Goal: Task Accomplishment & Management: Manage account settings

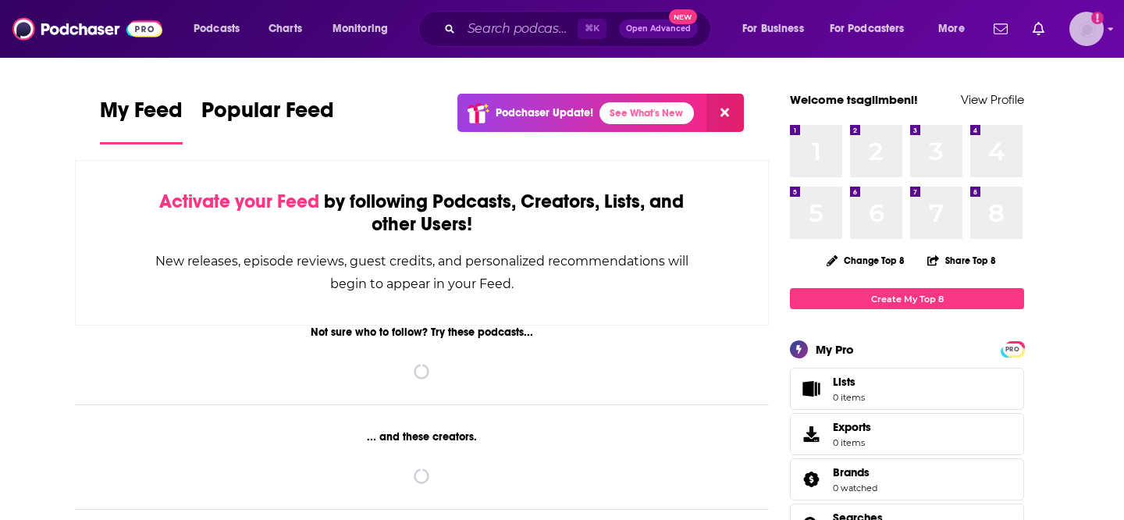
click at [1092, 33] on img "Logged in as tsaglimbeni" at bounding box center [1087, 29] width 34 height 34
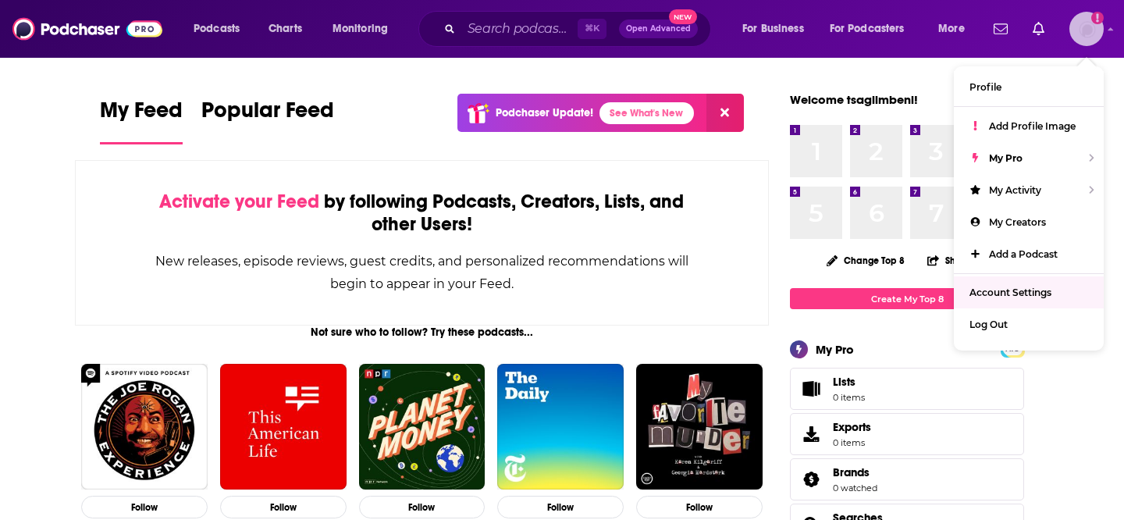
click at [1020, 298] on link "Account Settings" at bounding box center [1029, 292] width 150 height 32
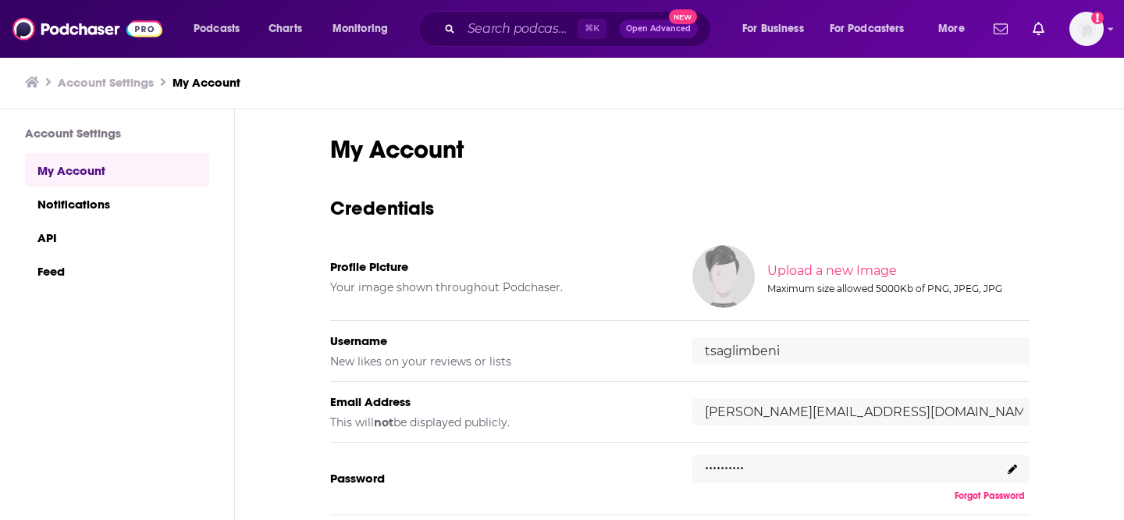
scroll to position [170, 0]
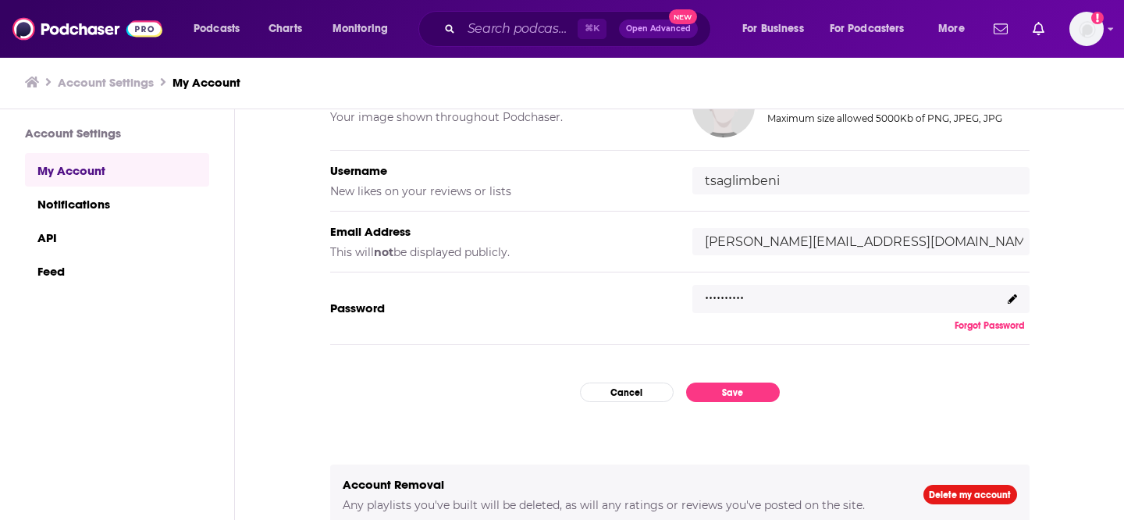
click at [1010, 299] on icon at bounding box center [1012, 298] width 9 height 9
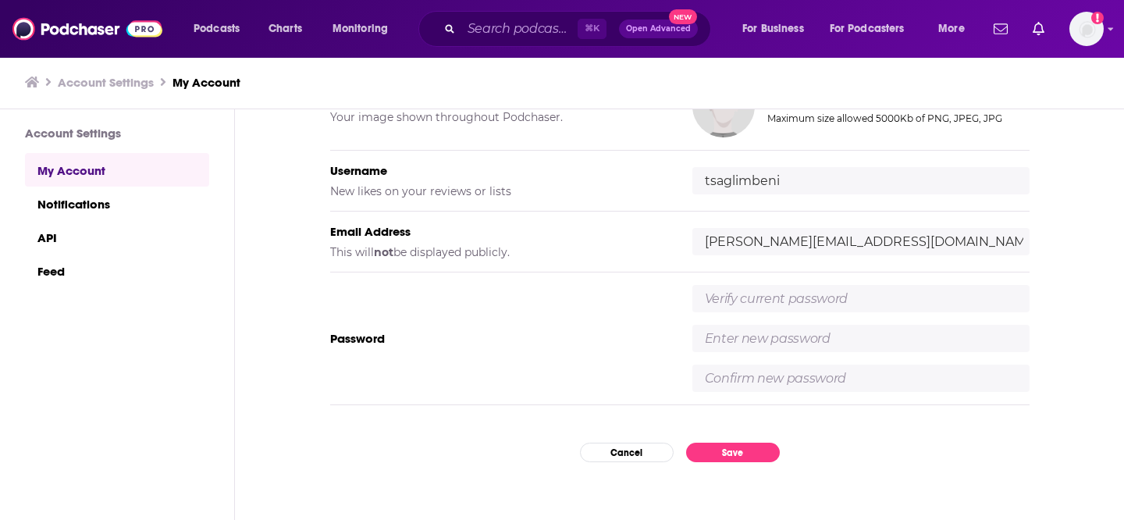
click at [794, 301] on input "text" at bounding box center [861, 298] width 337 height 27
type input "Terpsredfoxes22!"
click at [823, 336] on input "text" at bounding box center [861, 338] width 337 height 27
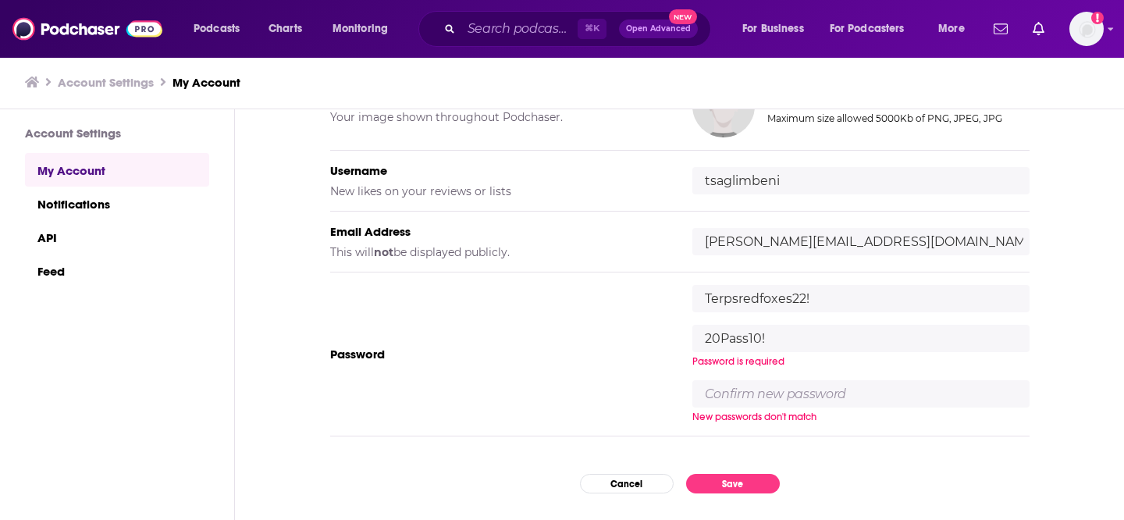
click at [727, 334] on input "20Pass10!" at bounding box center [861, 338] width 337 height 27
type input "20pass10!"
click at [785, 397] on input "text" at bounding box center [861, 393] width 337 height 27
type input "20pass10!"
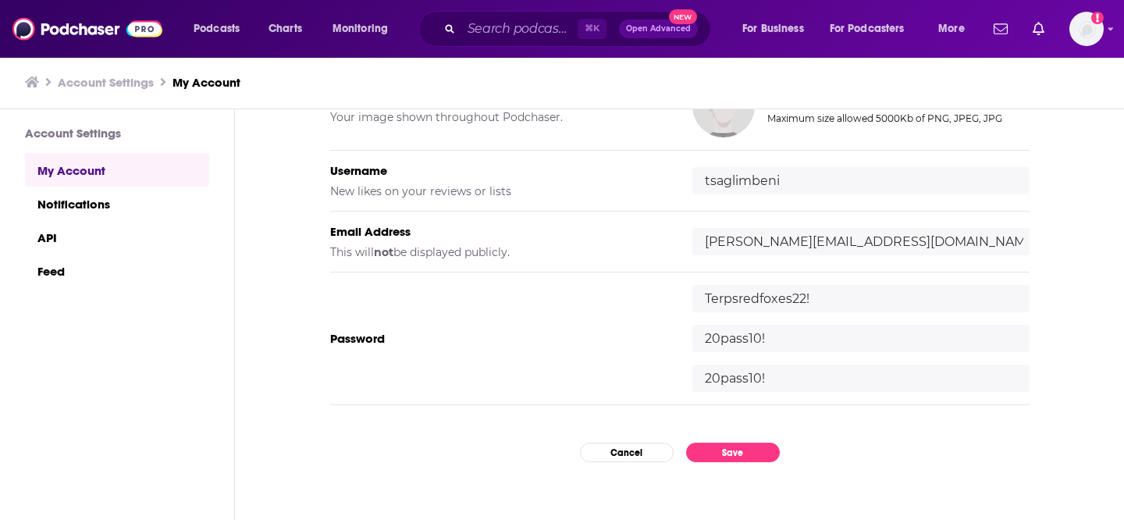
click at [832, 440] on div "My Account Credentials Profile Picture Your image shown throughout Podchaser. U…" at bounding box center [679, 315] width 889 height 412
click at [751, 453] on button "Save" at bounding box center [733, 453] width 94 height 20
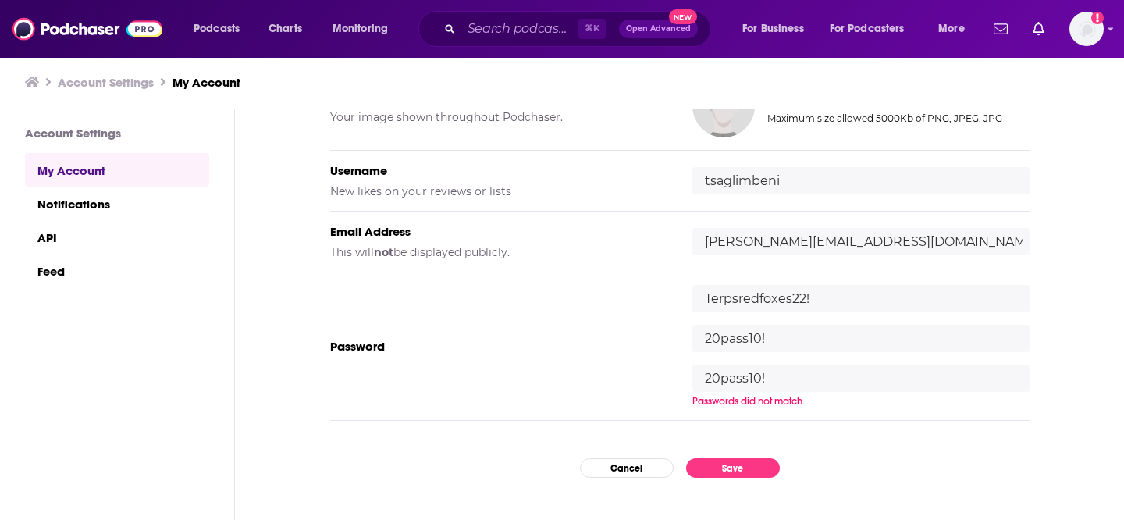
drag, startPoint x: 783, startPoint y: 338, endPoint x: 682, endPoint y: 337, distance: 100.7
click at [682, 337] on div "Password Terpsredfoxes22! 20pass10! 20pass10! Passwords did not match." at bounding box center [680, 346] width 700 height 148
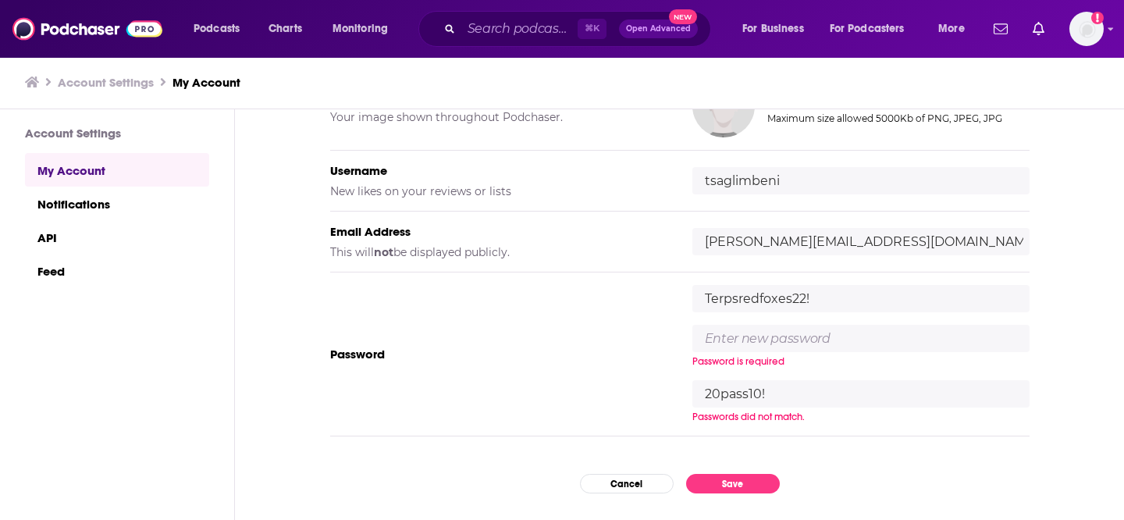
click at [760, 379] on div "Terpsredfoxes22! Password is required 20pass10! Passwords did not match." at bounding box center [861, 354] width 337 height 138
click at [757, 393] on input "20pass10!" at bounding box center [861, 393] width 337 height 27
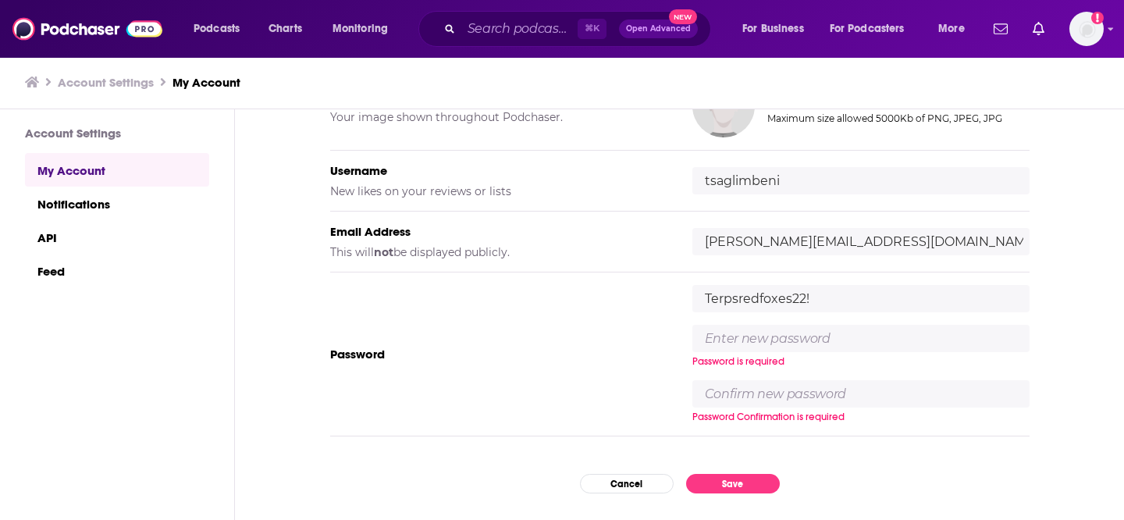
click at [845, 297] on input "Terpsredfoxes22!" at bounding box center [861, 298] width 337 height 27
drag, startPoint x: 845, startPoint y: 297, endPoint x: 688, endPoint y: 294, distance: 157.0
click at [688, 294] on div "Password Terpsredfoxes22! Password is required Password Confirmation is required" at bounding box center [680, 354] width 700 height 164
click at [762, 303] on input "text" at bounding box center [861, 298] width 337 height 27
type input "Terpsredfoxes22!"
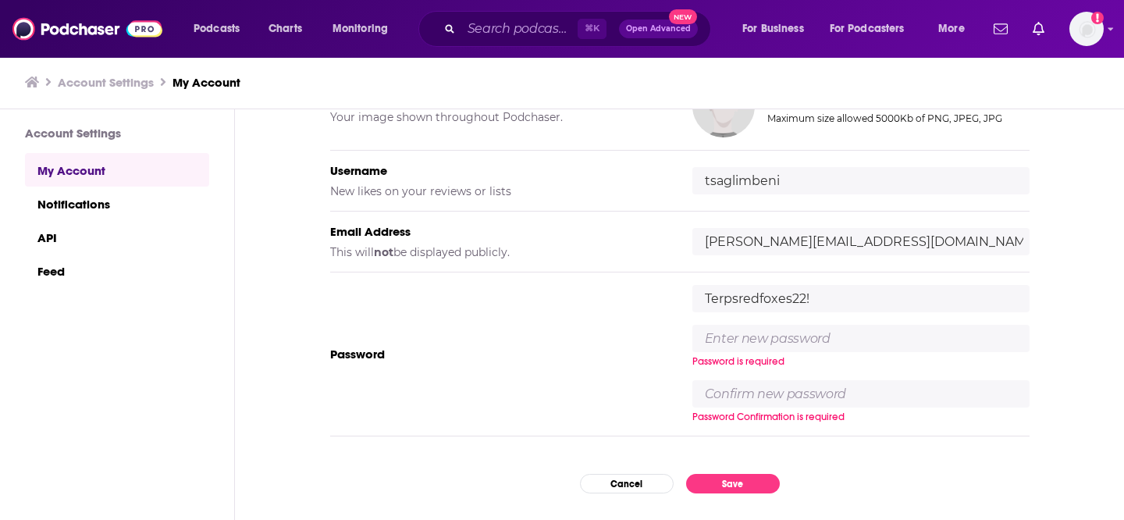
click at [782, 348] on input "text" at bounding box center [861, 338] width 337 height 27
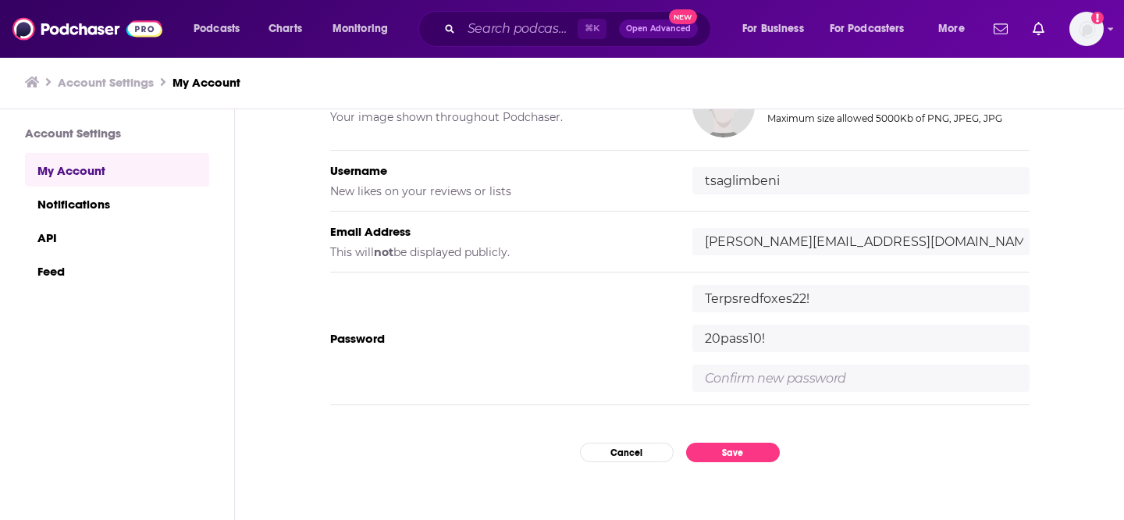
type input "20pass10!"
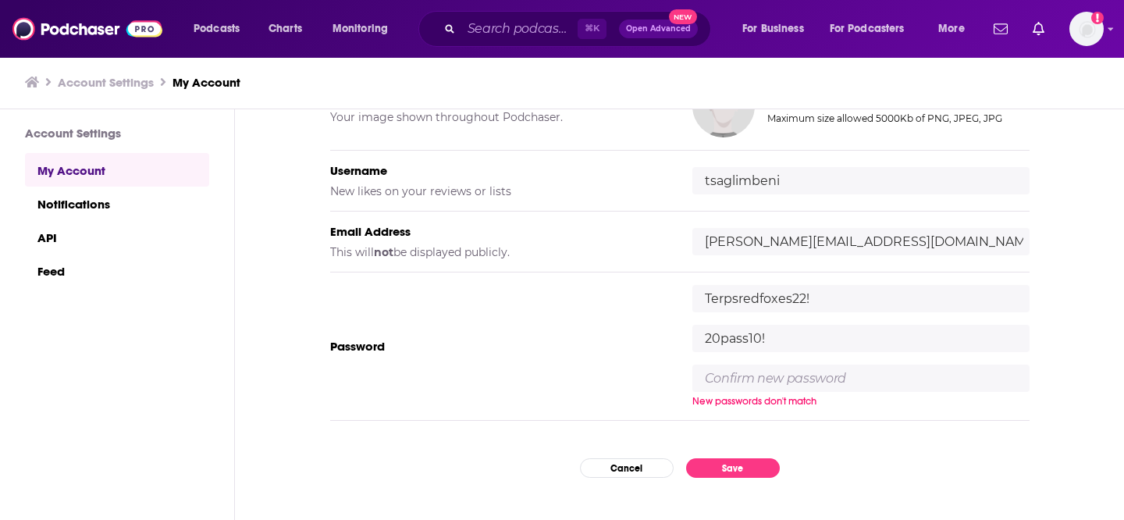
click at [789, 383] on input "text" at bounding box center [861, 378] width 337 height 27
type input "20pass10!"
click at [840, 429] on div "My Account Credentials Profile Picture Your image shown throughout Podchaser. U…" at bounding box center [679, 315] width 889 height 412
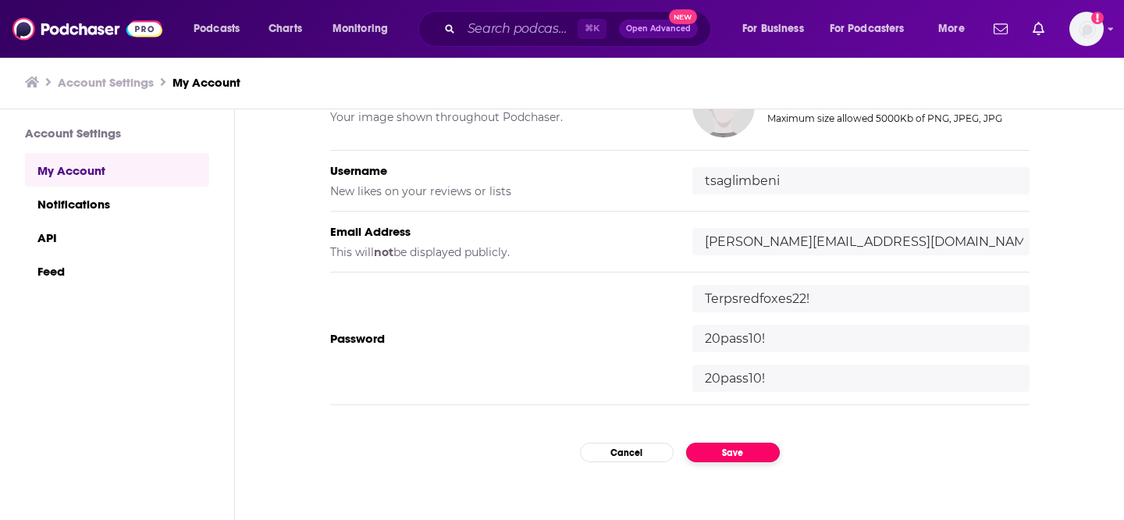
click at [751, 457] on button "Save" at bounding box center [733, 453] width 94 height 20
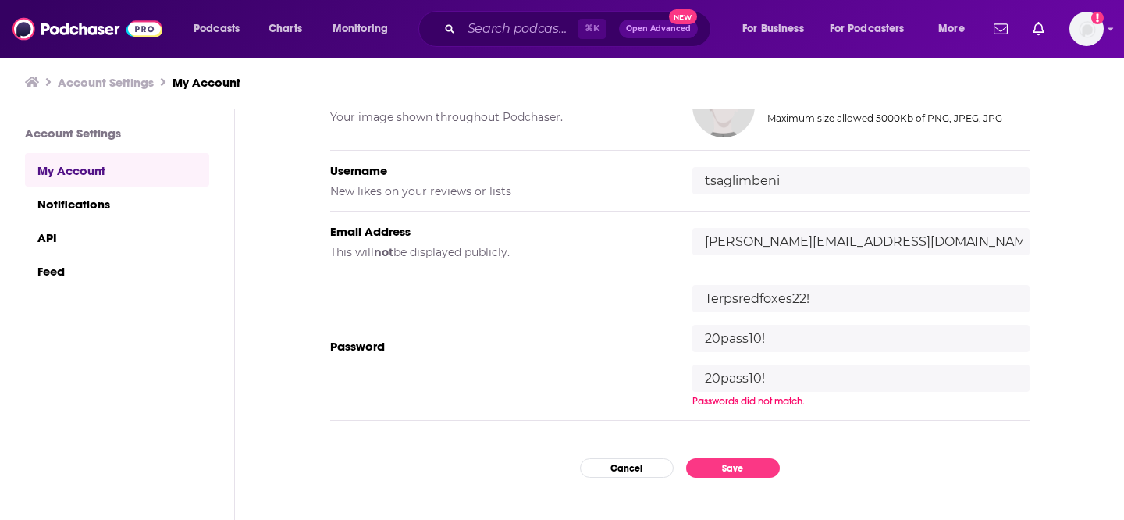
click at [842, 297] on input "Terpsredfoxes22!" at bounding box center [861, 298] width 337 height 27
click at [595, 374] on div "Password Terpsredfoxes22! 20pass10! 20pass10! Passwords did not match." at bounding box center [680, 346] width 700 height 148
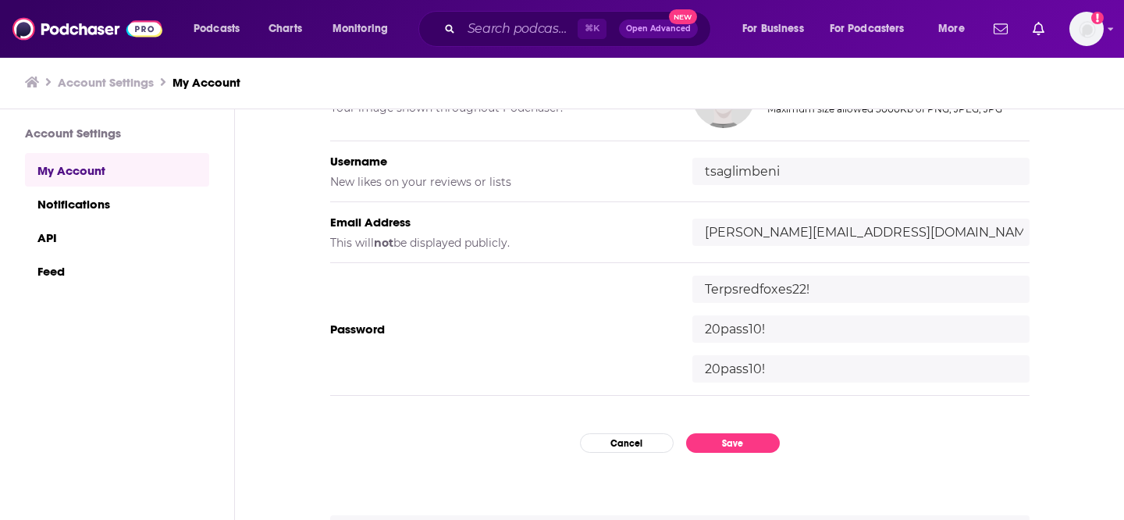
scroll to position [178, 0]
click at [785, 332] on input "20pass10!" at bounding box center [861, 330] width 337 height 27
type input "20pass10!!"
click at [779, 372] on input "20pass10!" at bounding box center [861, 370] width 337 height 27
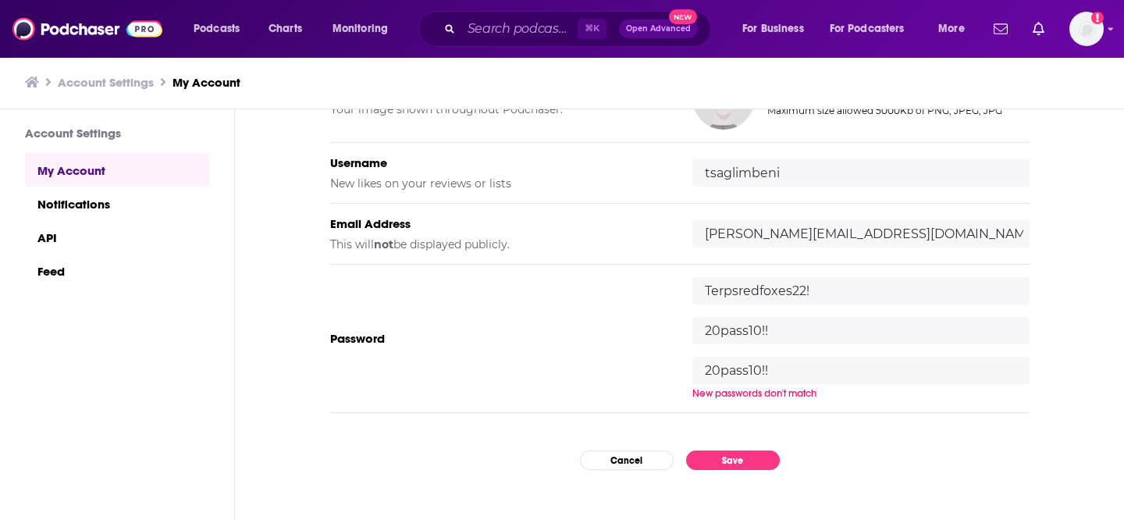
type input "20pass10!!"
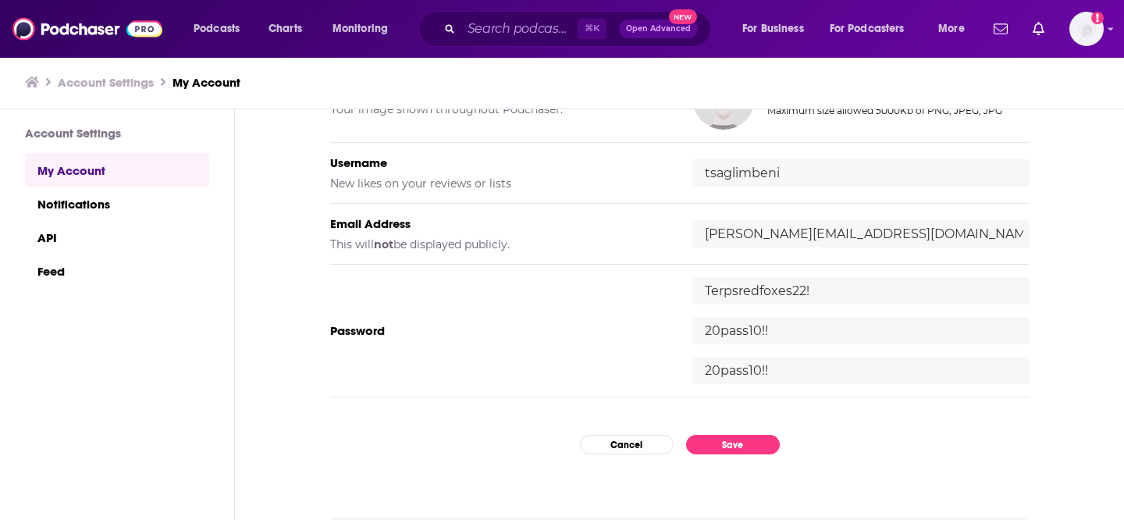
click at [811, 416] on div "My Account Credentials Profile Picture Your image shown throughout Podchaser. U…" at bounding box center [679, 315] width 889 height 412
click at [757, 441] on button "Save" at bounding box center [733, 445] width 94 height 20
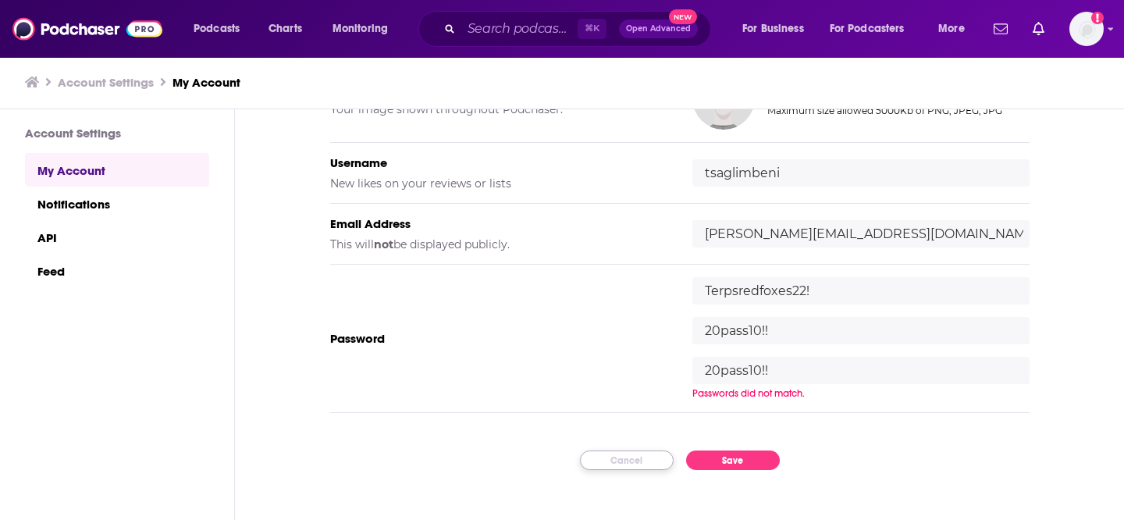
click at [625, 457] on button "Cancel" at bounding box center [627, 461] width 94 height 20
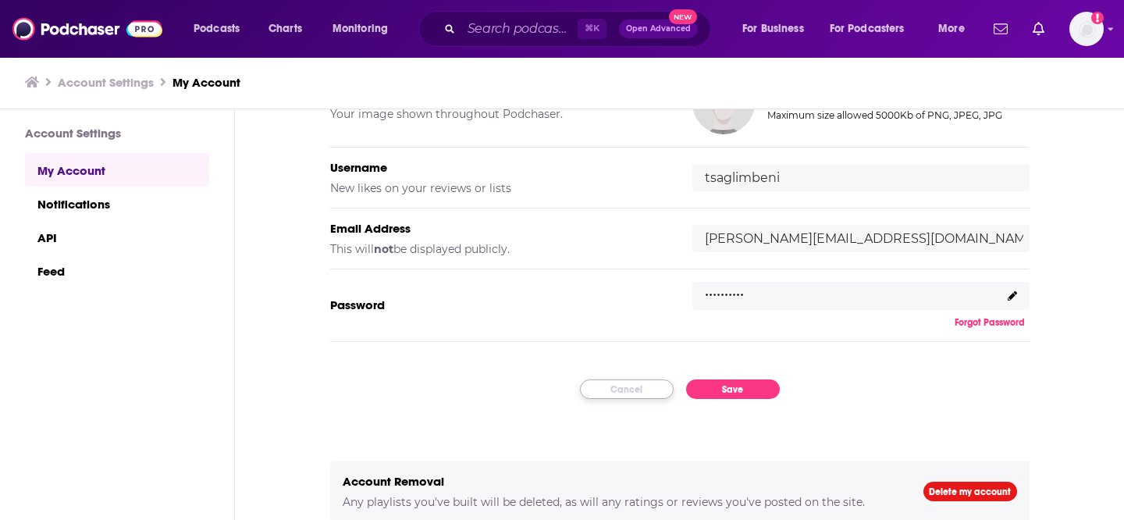
scroll to position [172, 0]
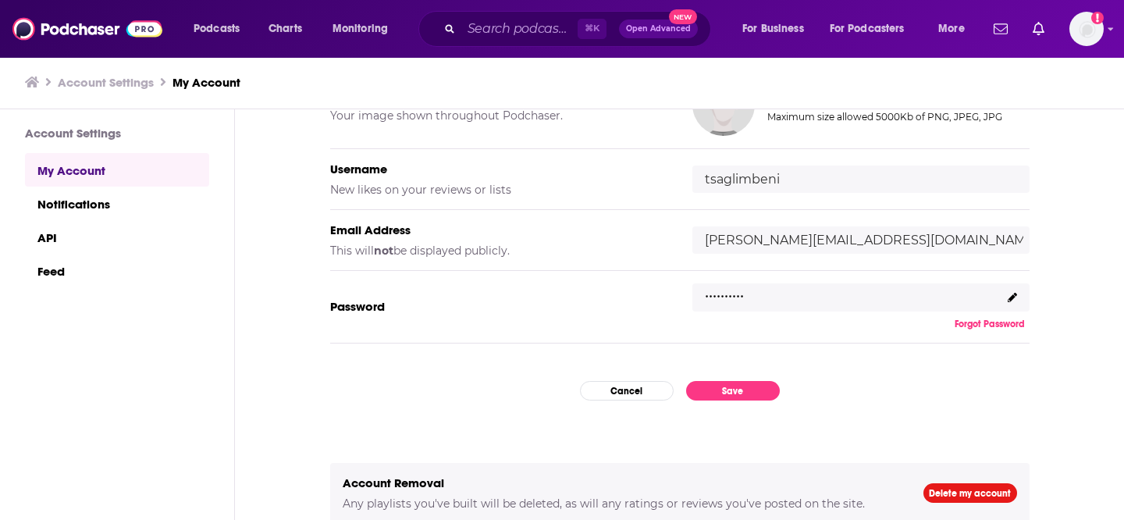
click at [1012, 294] on icon at bounding box center [1012, 297] width 9 height 9
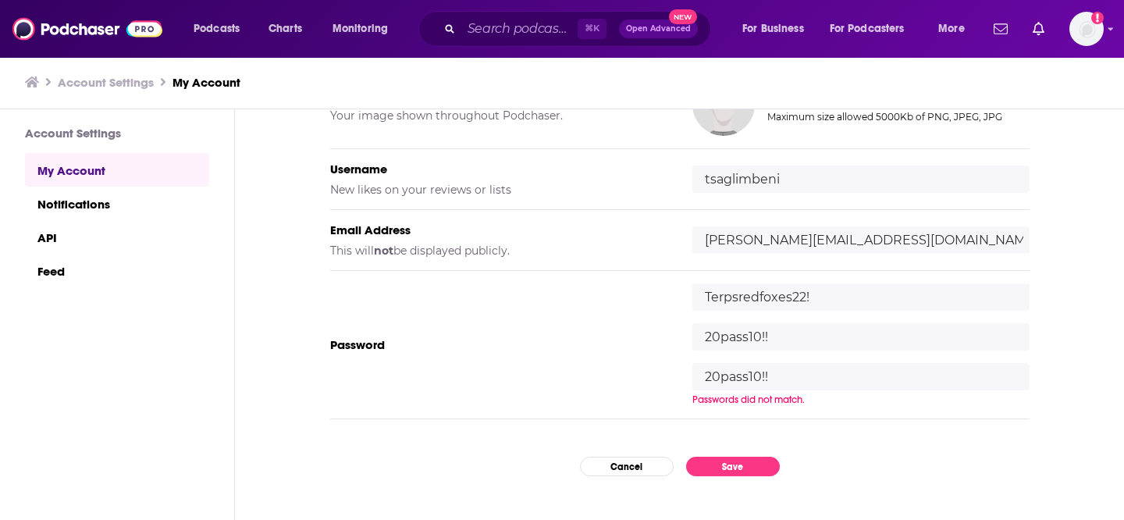
click at [1010, 294] on input "Terpsredfoxes22!" at bounding box center [861, 296] width 337 height 27
click at [794, 337] on input "20pass10!!" at bounding box center [861, 336] width 337 height 27
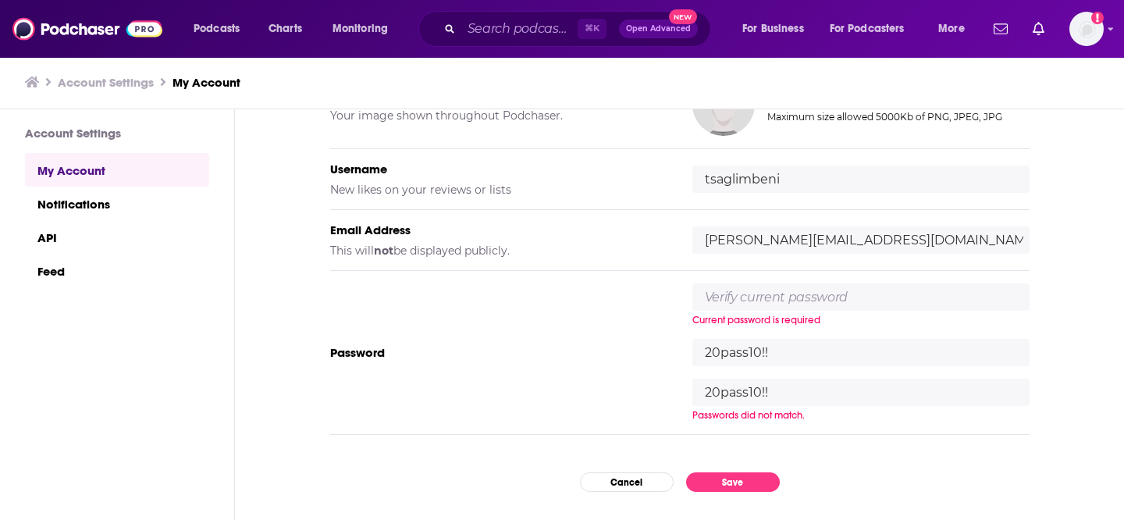
click at [794, 339] on input "20pass10!!" at bounding box center [861, 352] width 337 height 27
click at [799, 398] on input "20pass10!!" at bounding box center [861, 392] width 337 height 27
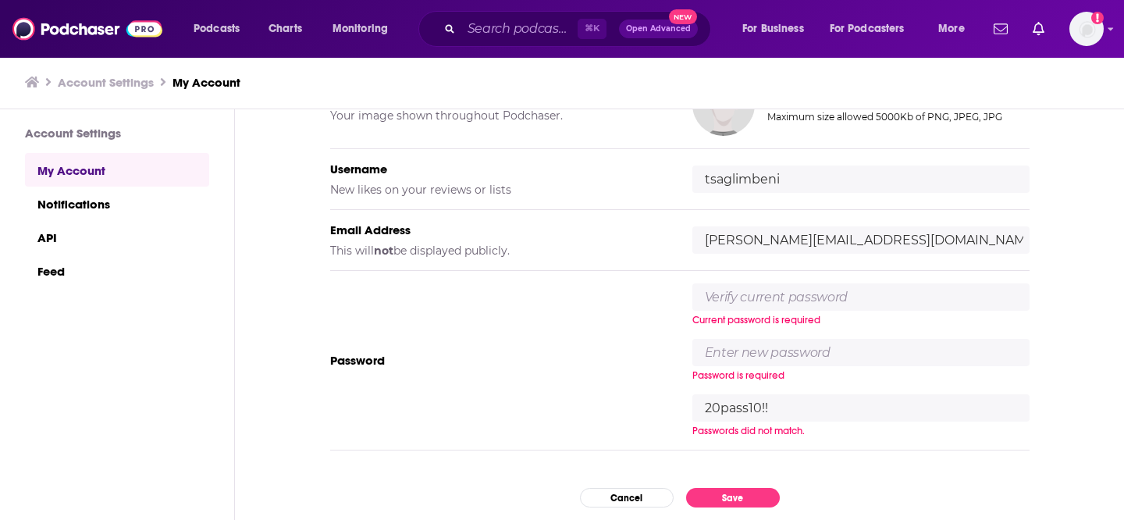
click at [799, 398] on input "20pass10!!" at bounding box center [861, 407] width 337 height 27
click at [828, 294] on input "text" at bounding box center [861, 296] width 337 height 27
type input "Terpsredfoxes22!"
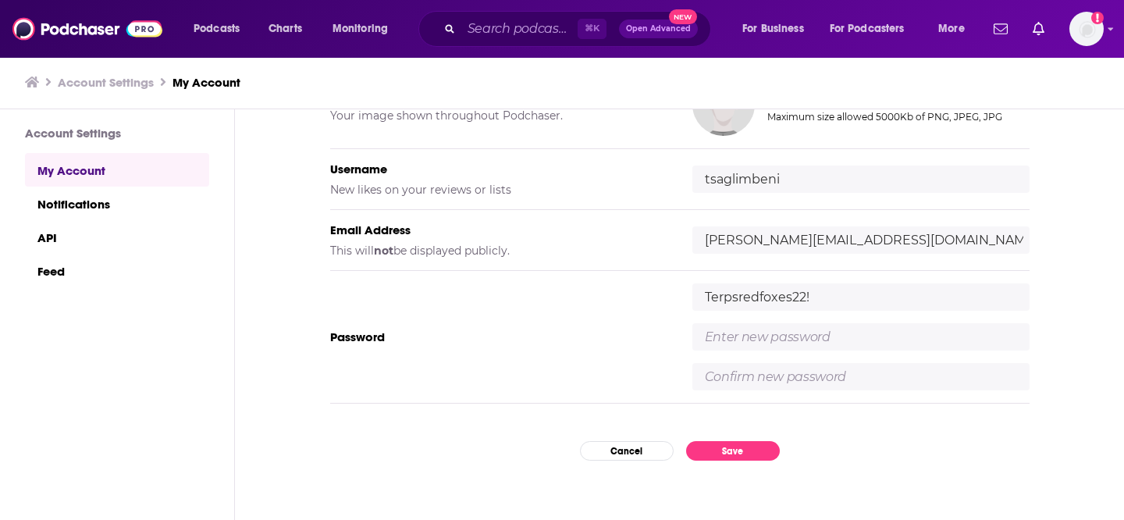
click at [835, 351] on div "Terpsredfoxes22!" at bounding box center [861, 336] width 337 height 107
type input "20pass10!!"
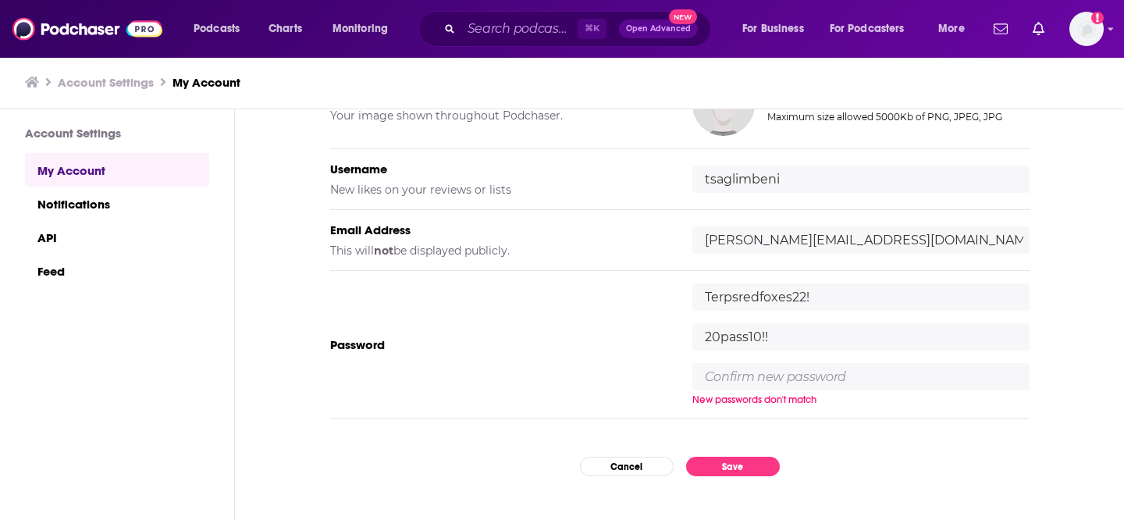
click at [794, 383] on input "text" at bounding box center [861, 376] width 337 height 27
type input "20pass10!!"
click at [808, 433] on div "My Account Credentials Profile Picture Your image shown throughout Podchaser. U…" at bounding box center [679, 315] width 889 height 412
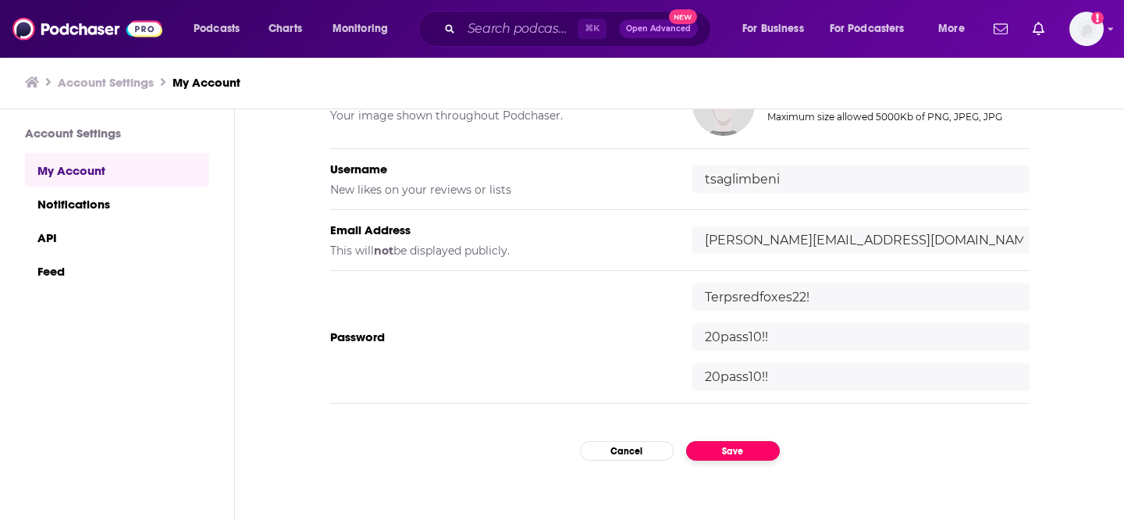
click at [736, 454] on button "Save" at bounding box center [733, 451] width 94 height 20
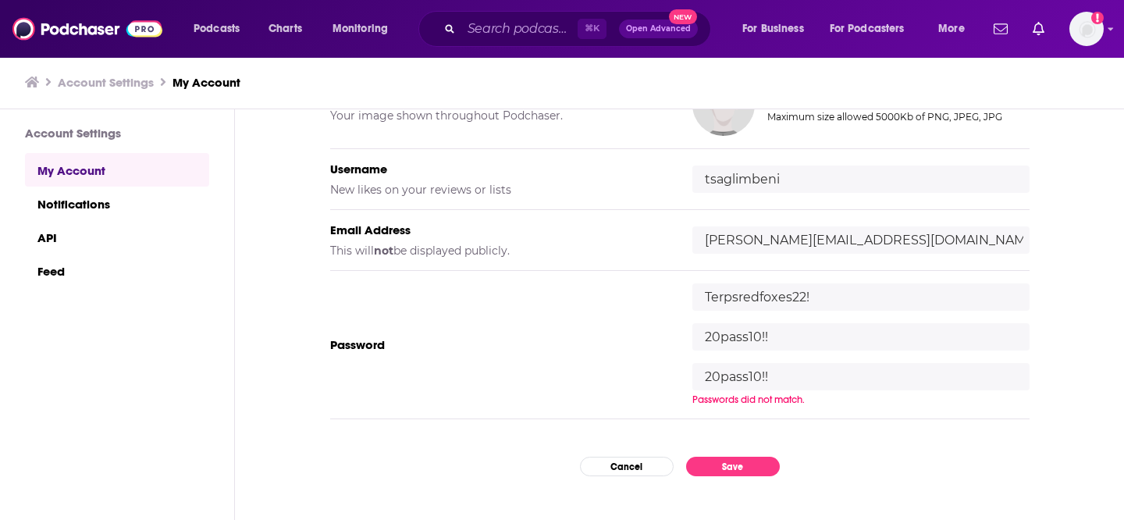
scroll to position [248, 0]
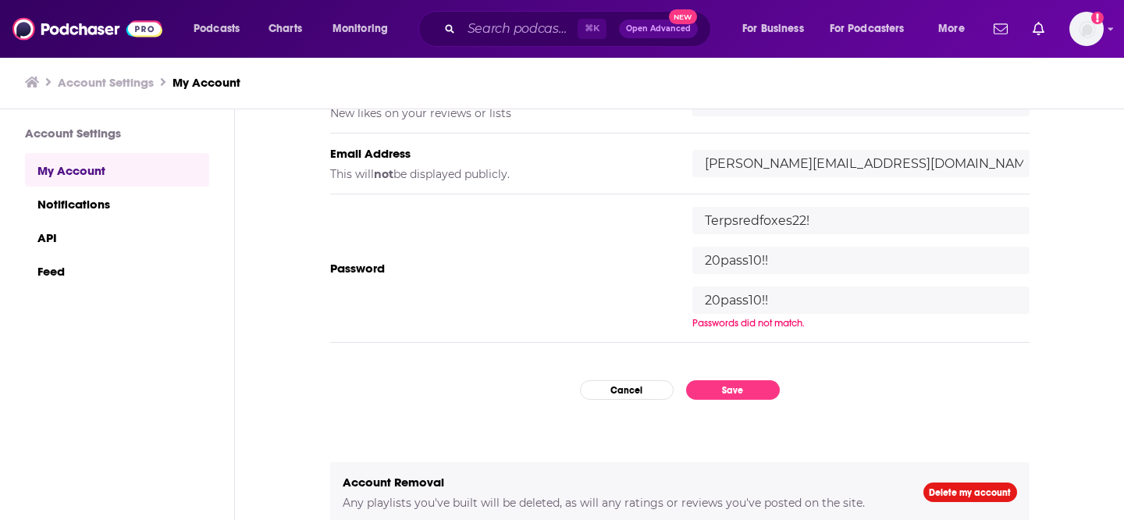
click at [785, 260] on input "20pass10!!" at bounding box center [861, 260] width 337 height 27
type input "20pass10"
click at [743, 297] on input "20pass10!!" at bounding box center [861, 300] width 337 height 27
click at [782, 298] on input "20pass10!!" at bounding box center [861, 300] width 337 height 27
type input "20pass10"
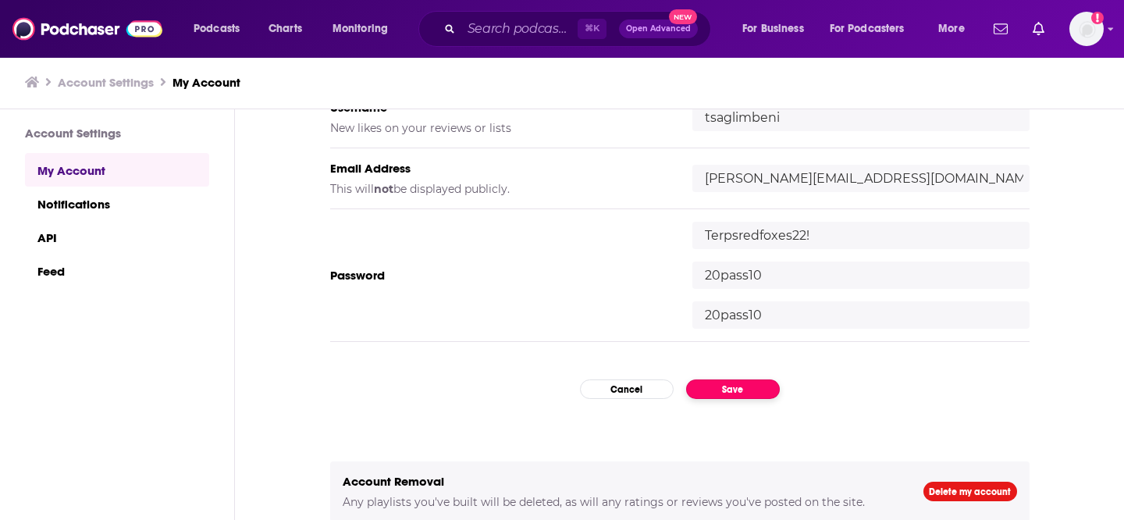
click at [736, 392] on button "Save" at bounding box center [733, 389] width 94 height 20
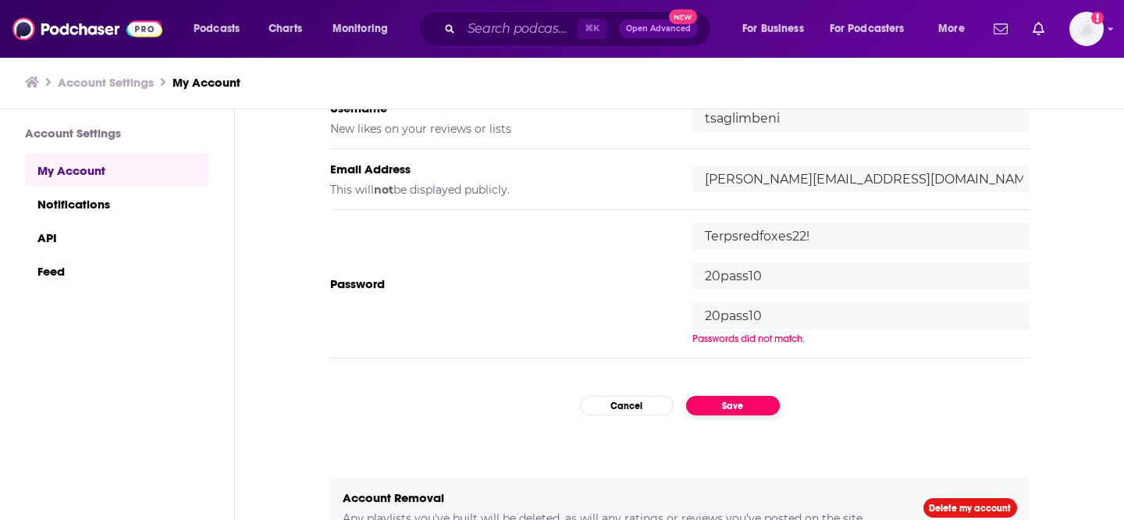
click at [741, 412] on button "Save" at bounding box center [733, 406] width 94 height 20
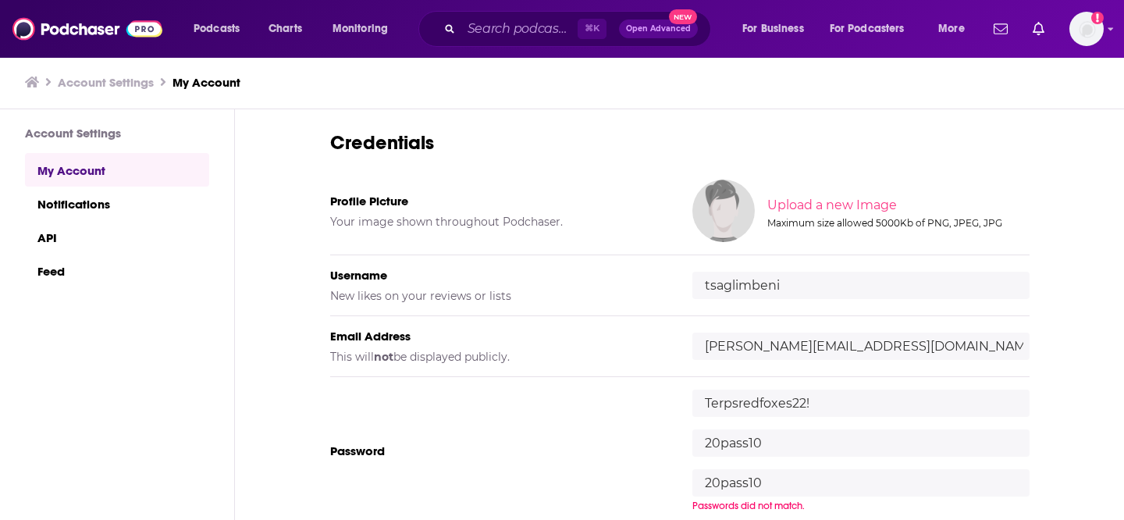
scroll to position [49, 0]
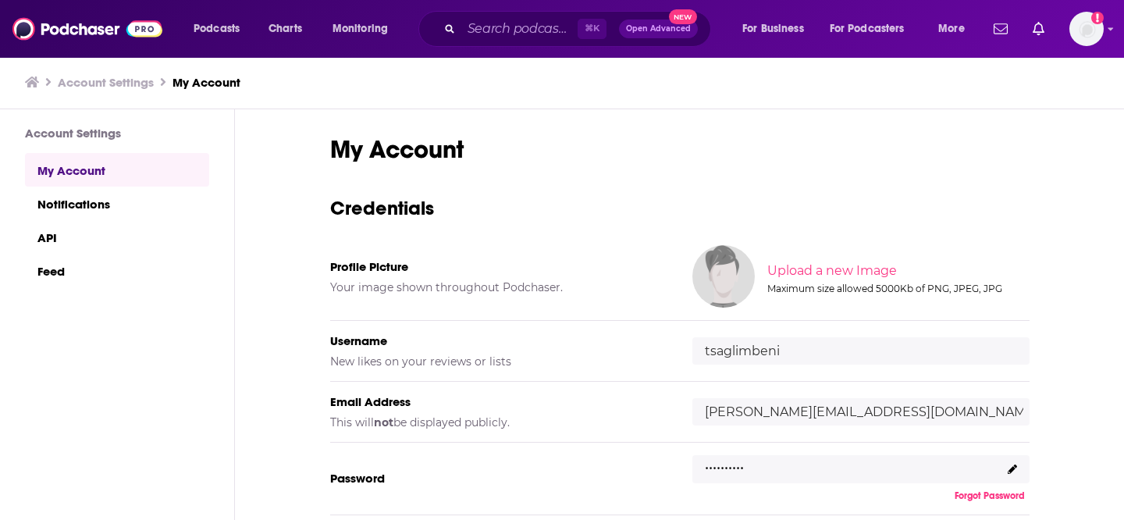
scroll to position [172, 0]
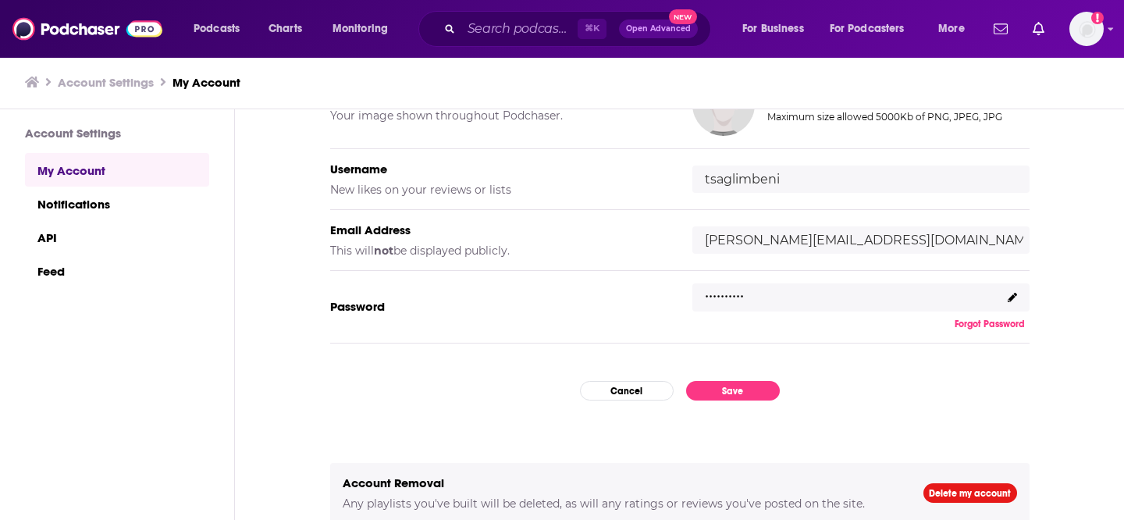
click at [1008, 319] on button "Forgot Password" at bounding box center [990, 324] width 80 height 12
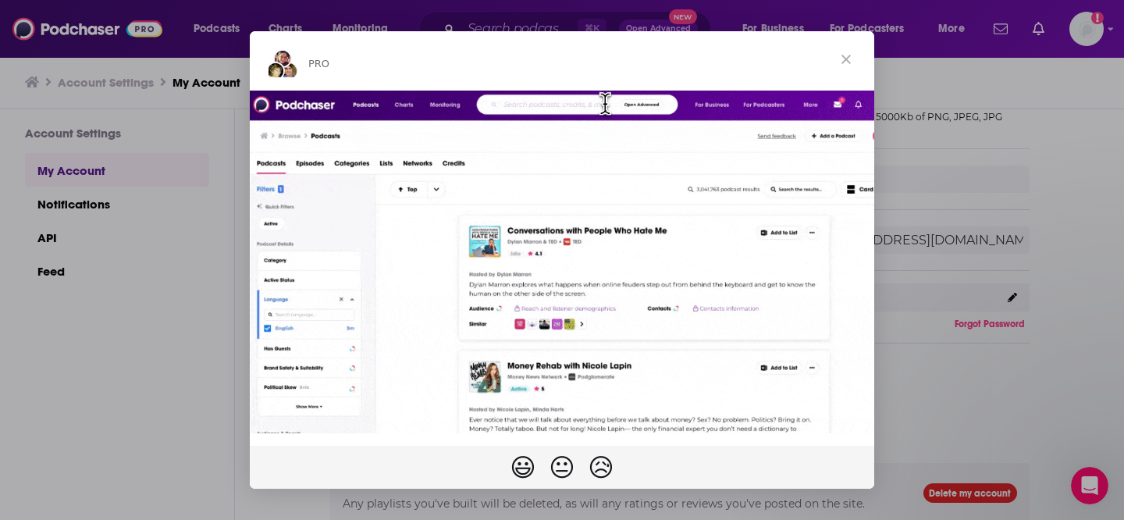
scroll to position [0, 0]
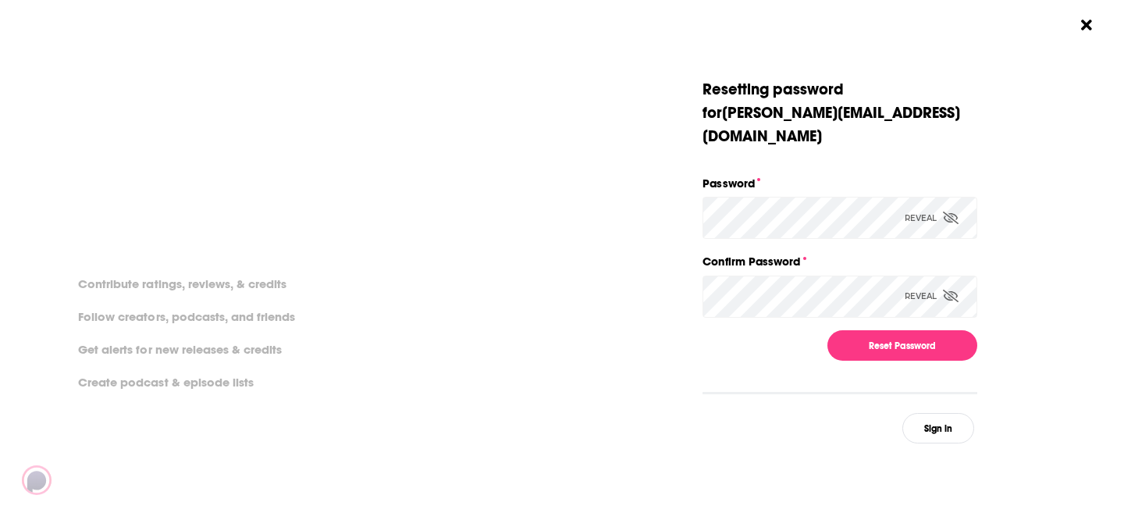
click at [942, 197] on div "Reveal" at bounding box center [932, 218] width 54 height 42
click at [944, 290] on icon "Dialog" at bounding box center [951, 296] width 16 height 12
click at [927, 330] on button "Reset Password" at bounding box center [903, 345] width 150 height 30
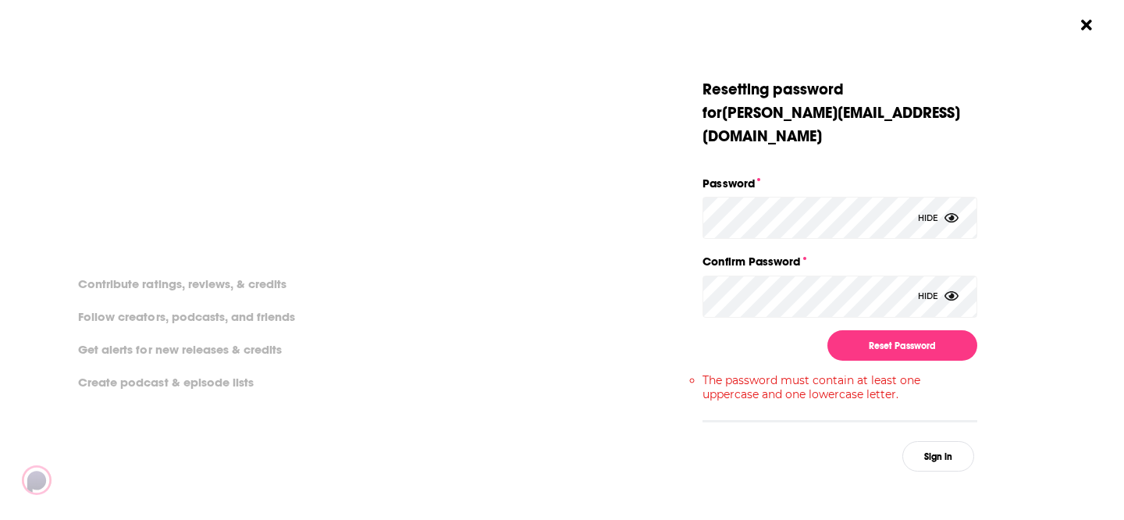
click at [748, 297] on div "Resetting password for [PERSON_NAME][EMAIL_ADDRESS][DOMAIN_NAME] Password Hide …" at bounding box center [840, 275] width 275 height 394
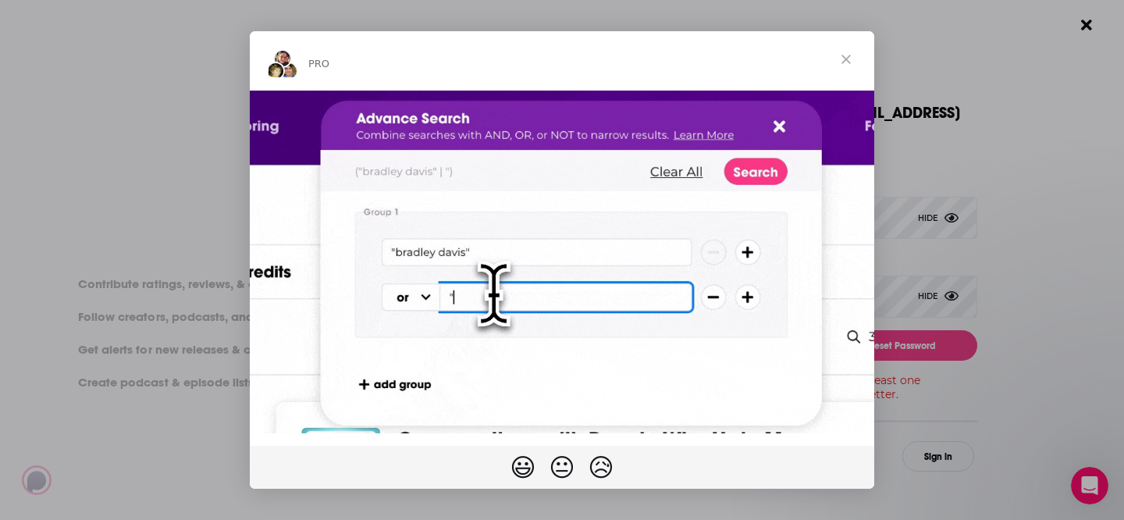
click at [846, 57] on span "Close" at bounding box center [846, 59] width 56 height 56
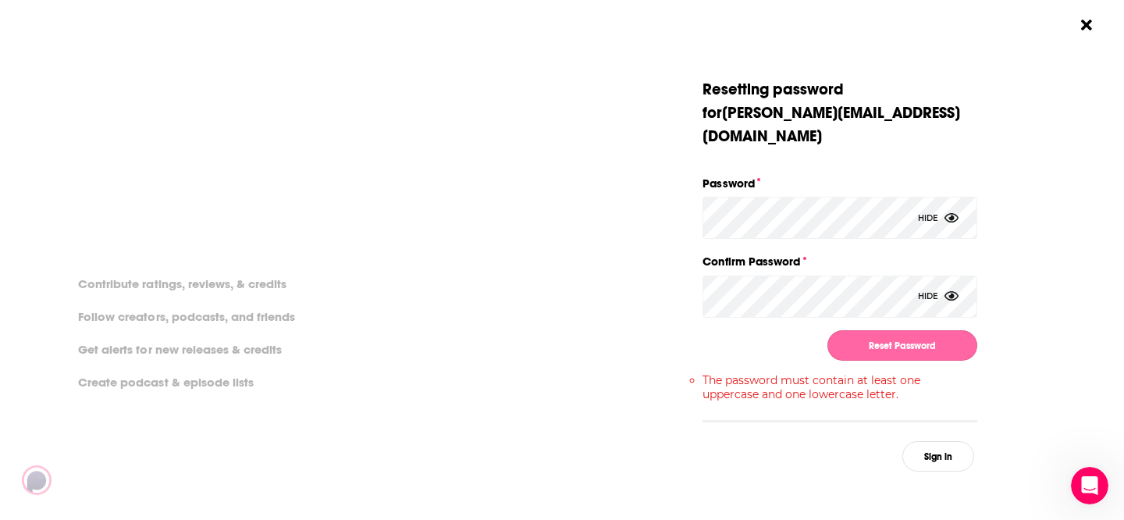
click at [874, 330] on button "Reset Password" at bounding box center [903, 345] width 150 height 30
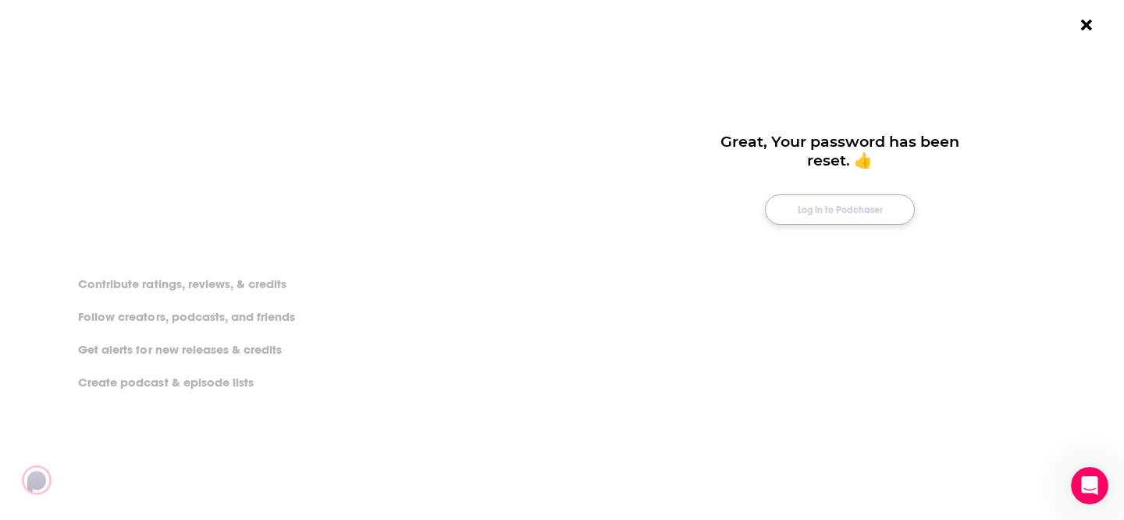
click at [854, 217] on button "Log in to Podchaser" at bounding box center [840, 209] width 150 height 30
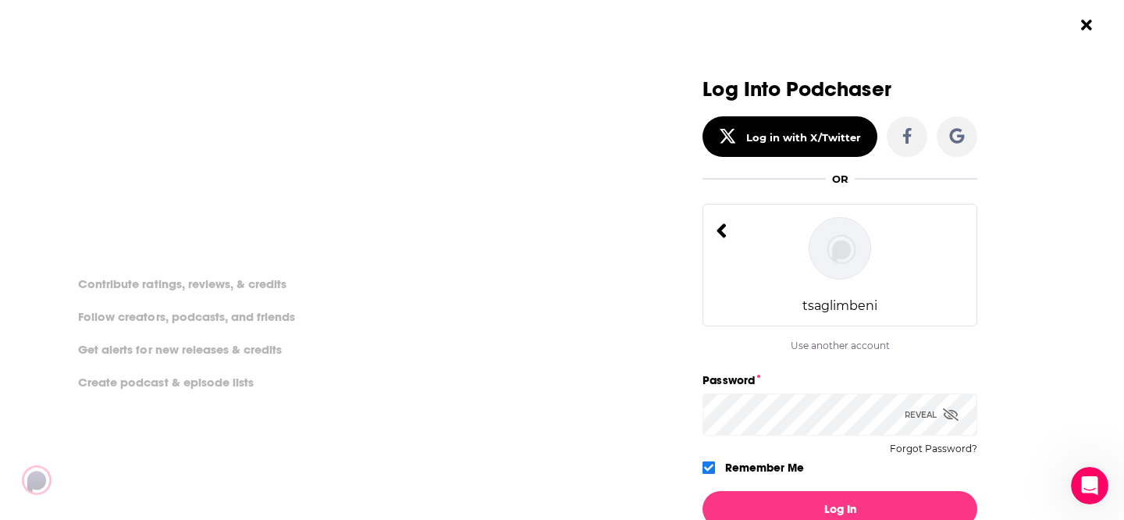
click at [945, 414] on icon "Dialog" at bounding box center [951, 414] width 16 height 12
click at [1017, 347] on div "Log Into Podchaser Log in with X/Twitter OR tsaglimbeni Use another account tsa…" at bounding box center [839, 318] width 365 height 480
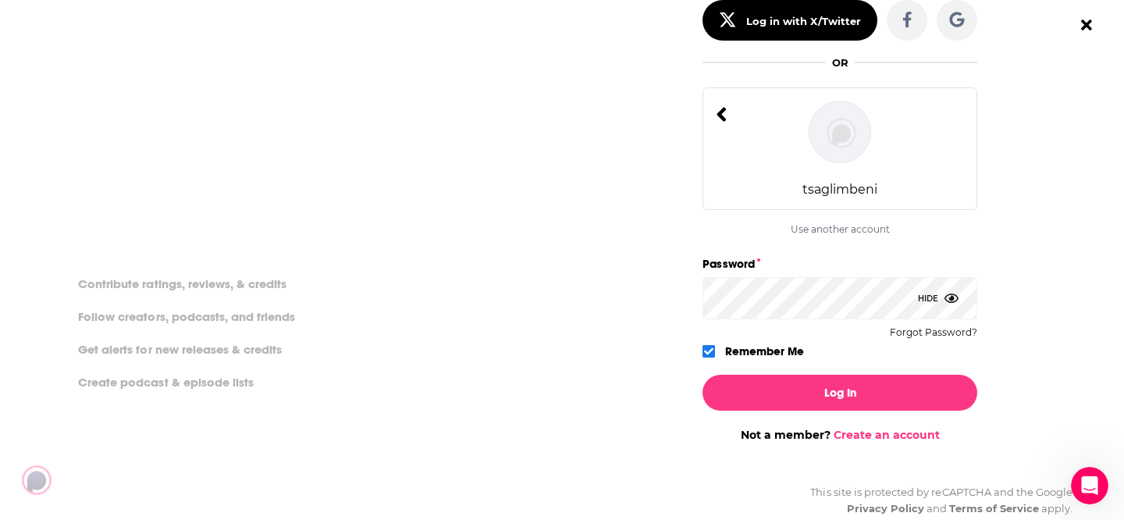
scroll to position [137, 0]
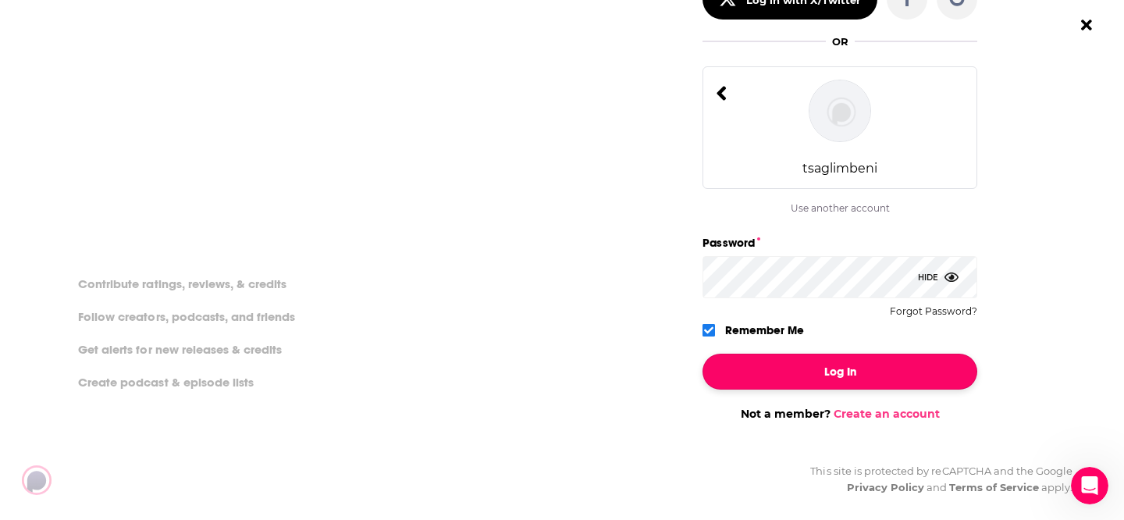
click at [892, 368] on button "Log In" at bounding box center [840, 372] width 275 height 36
